Goal: Information Seeking & Learning: Learn about a topic

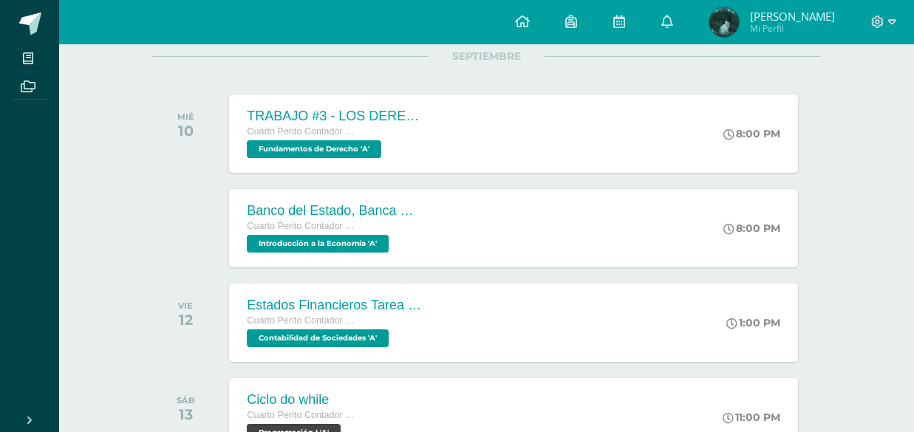
scroll to position [202, 0]
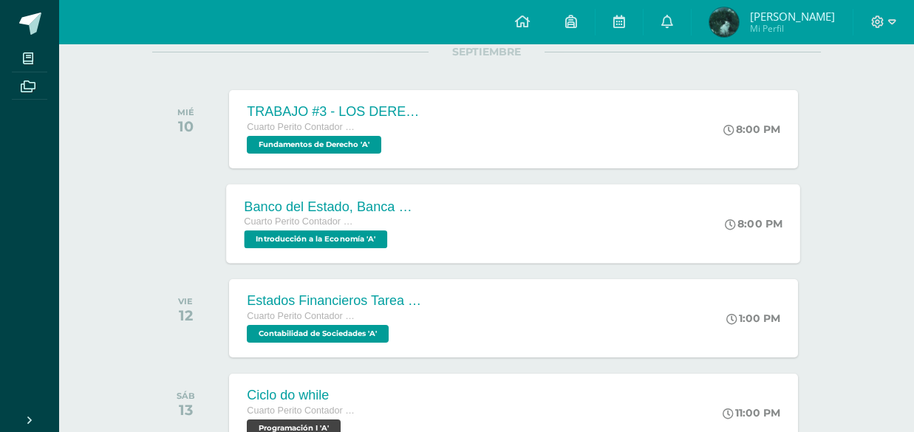
click at [464, 240] on div "Banco del Estado, Banca Múltiple. Cuarto Perito Contador con Orientación en Com…" at bounding box center [514, 223] width 574 height 79
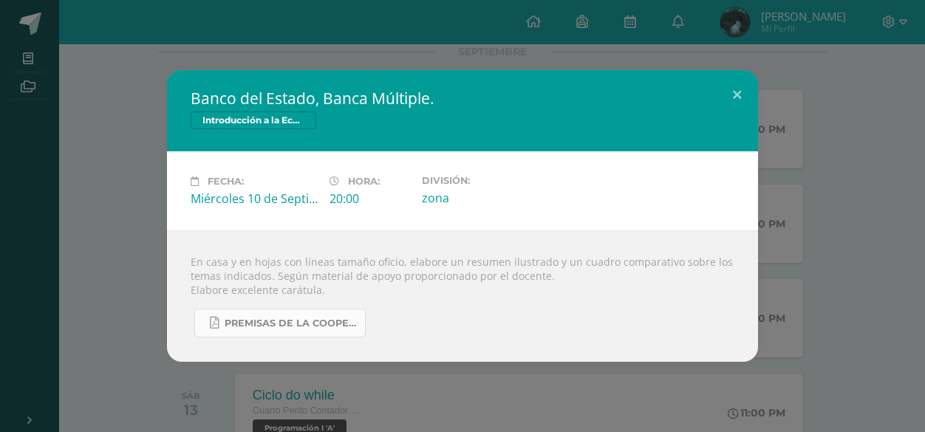
click at [318, 318] on span "PREMISAS DE LA COOPERACION SOCIAL.pdf" at bounding box center [291, 324] width 133 height 12
click at [734, 79] on button at bounding box center [737, 95] width 42 height 50
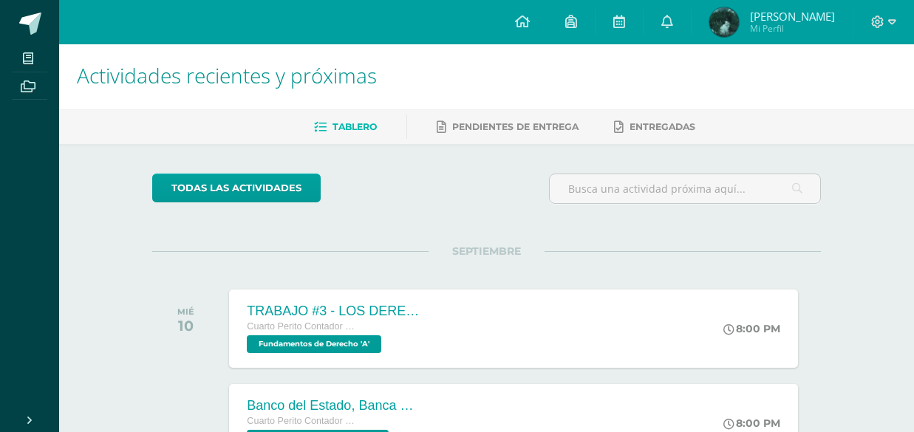
scroll to position [0, 0]
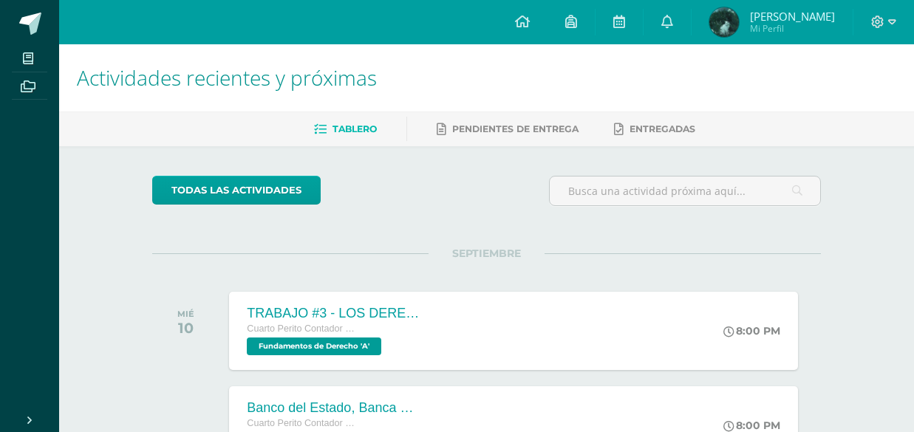
click at [739, 21] on img at bounding box center [724, 22] width 30 height 30
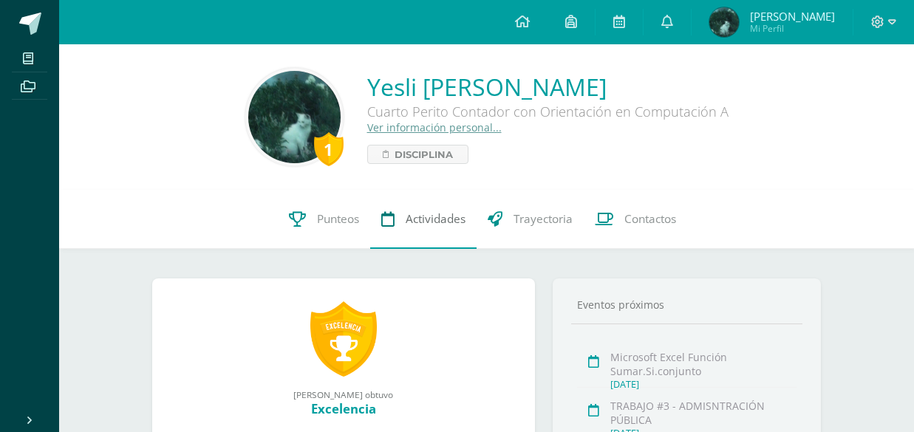
click at [405, 214] on span "Actividades" at bounding box center [435, 219] width 60 height 16
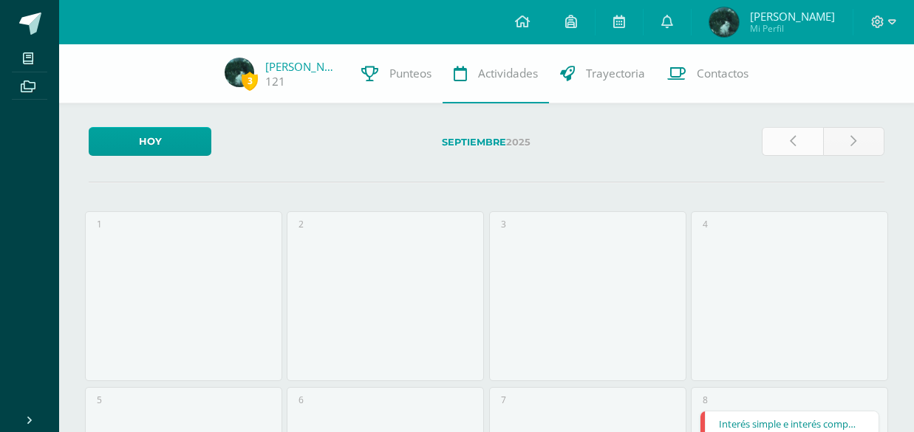
click at [764, 129] on link at bounding box center [791, 141] width 61 height 29
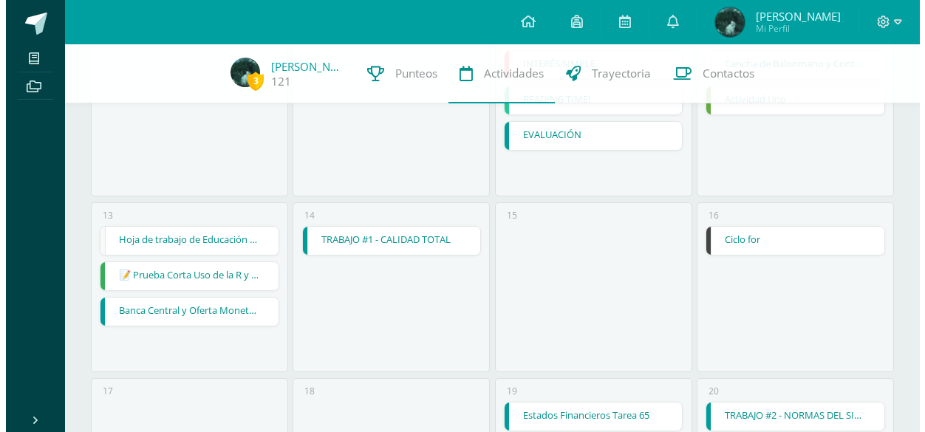
scroll to position [541, 0]
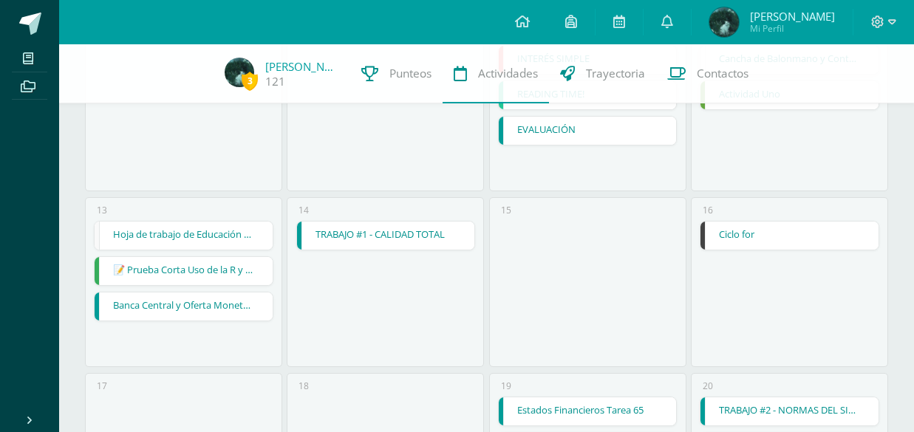
click at [222, 309] on link "Banca Central y Oferta Monetaria." at bounding box center [184, 306] width 178 height 28
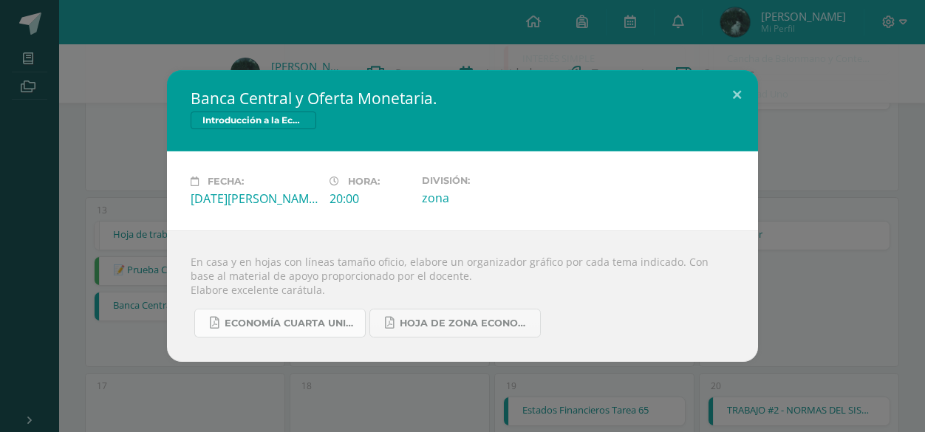
click at [337, 314] on link "ECONOMÍA CUARTA UNIDAD.pdf" at bounding box center [279, 323] width 171 height 29
click at [727, 102] on button at bounding box center [737, 95] width 42 height 50
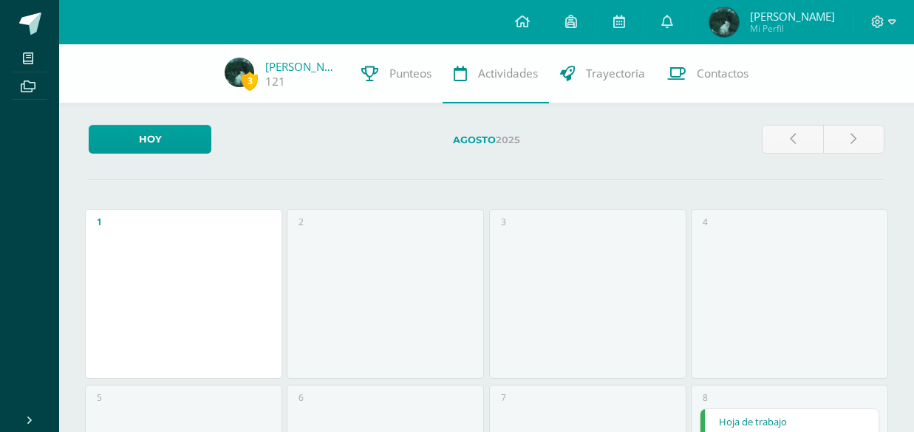
scroll to position [0, 0]
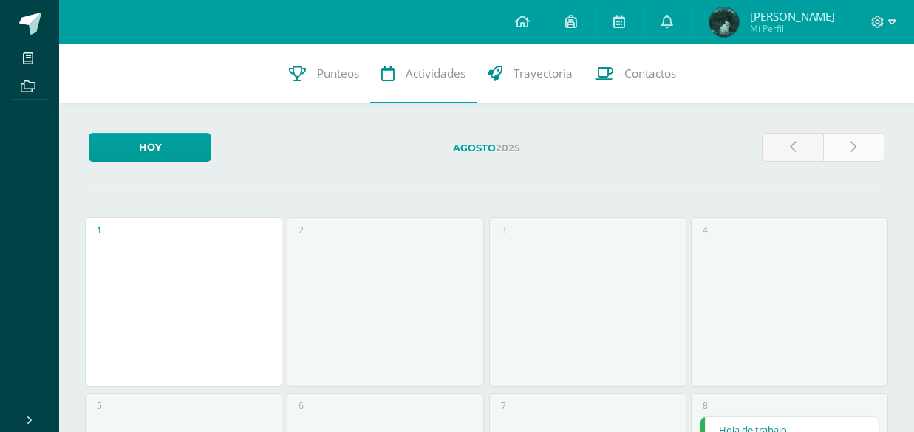
click at [852, 156] on link at bounding box center [853, 147] width 61 height 29
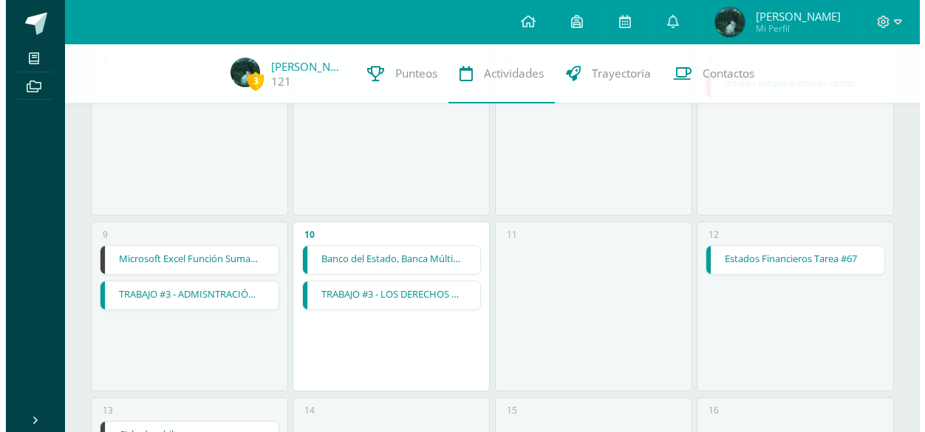
scroll to position [344, 0]
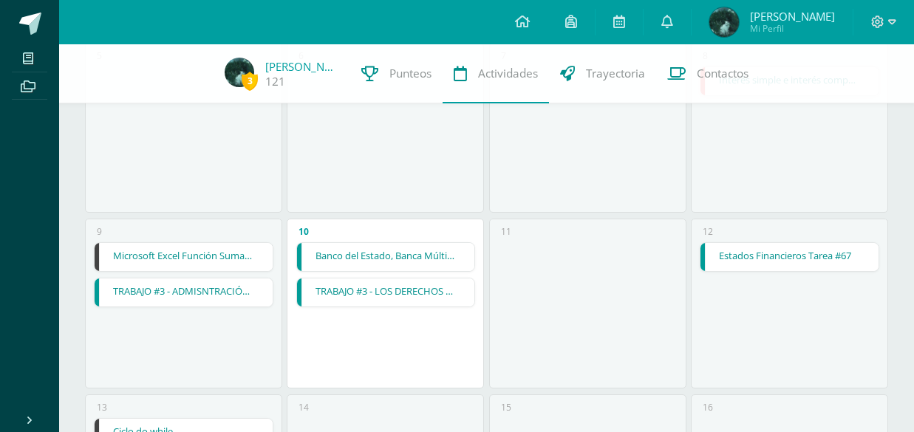
click at [408, 252] on link "Banco del Estado, Banca Múltiple." at bounding box center [386, 257] width 178 height 28
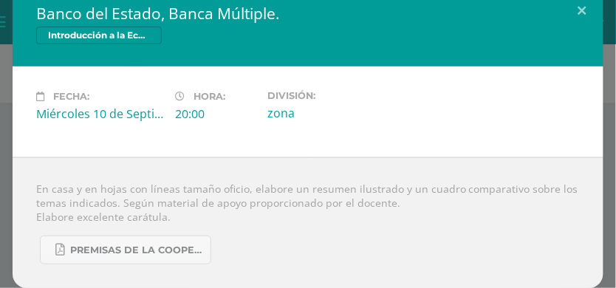
scroll to position [16, 0]
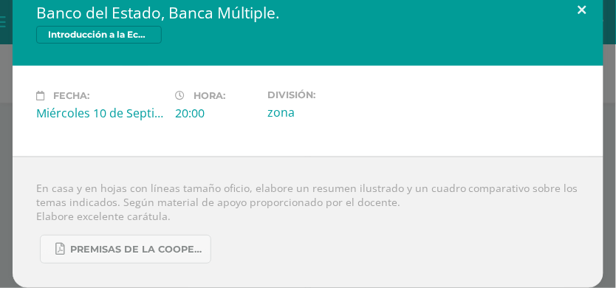
click at [576, 1] on button at bounding box center [582, 9] width 42 height 50
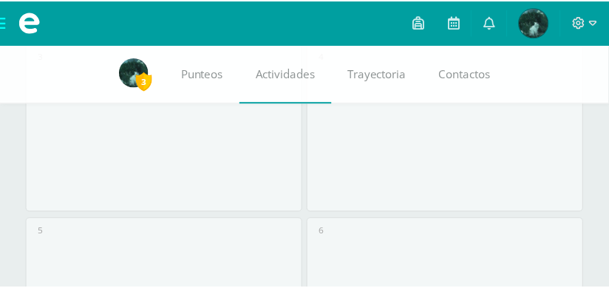
scroll to position [809, 0]
